Goal: Task Accomplishment & Management: Manage account settings

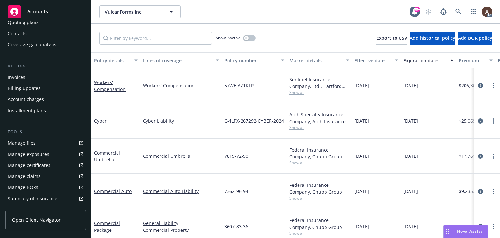
scroll to position [98, 0]
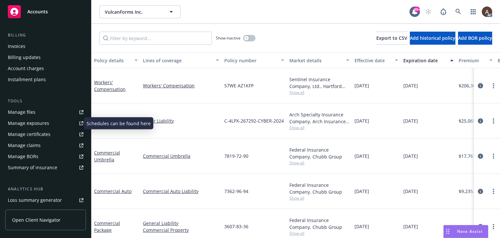
click at [40, 123] on div "Manage exposures" at bounding box center [28, 123] width 41 height 10
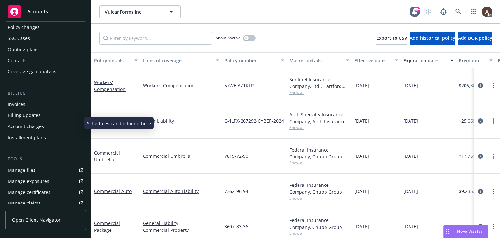
scroll to position [0, 0]
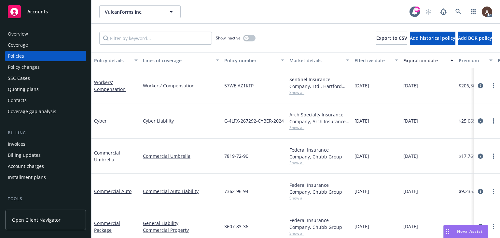
click at [26, 35] on div "Overview" at bounding box center [18, 34] width 20 height 10
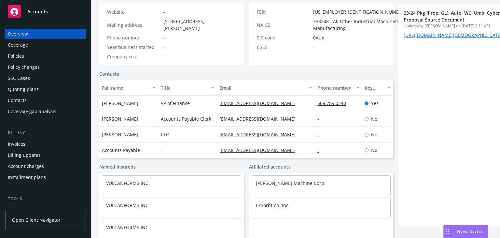
scroll to position [119, 0]
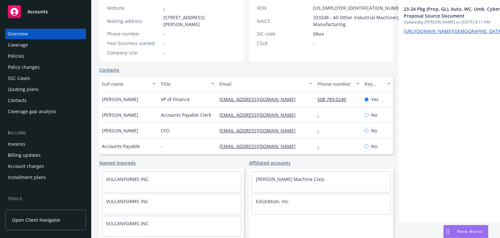
click at [30, 58] on div "Policies" at bounding box center [46, 56] width 76 height 10
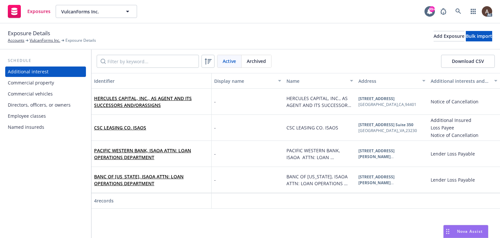
click at [29, 78] on div "Commercial property" at bounding box center [31, 82] width 46 height 10
